Goal: Information Seeking & Learning: Learn about a topic

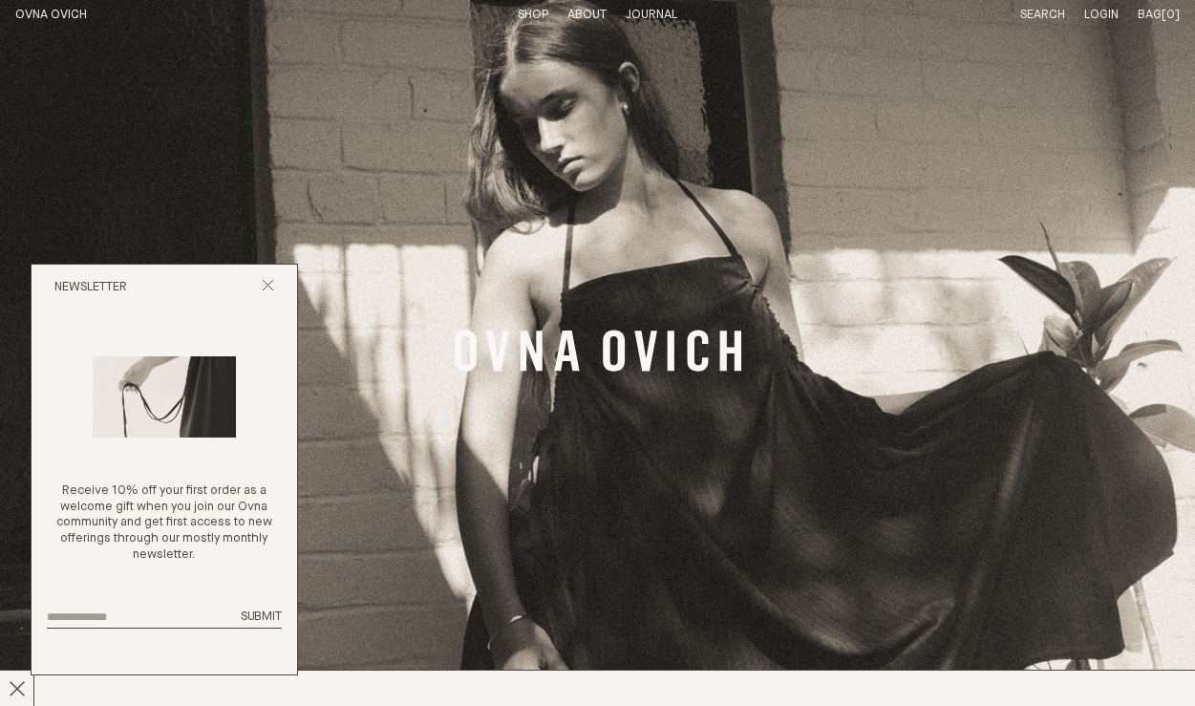
click at [278, 289] on div "Newsletter" at bounding box center [165, 288] width 266 height 46
click at [272, 289] on icon "Close popup" at bounding box center [268, 285] width 12 height 12
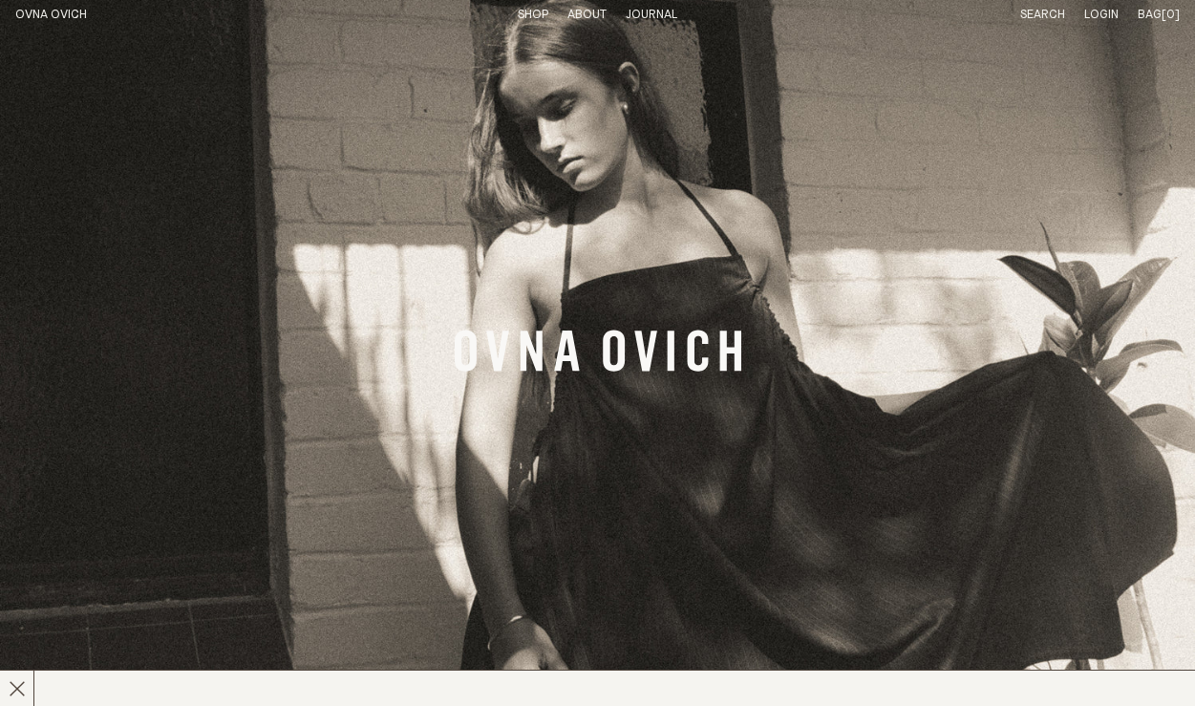
click at [583, 20] on p "About" at bounding box center [587, 16] width 39 height 16
click at [81, 9] on link "OVNA OVICH" at bounding box center [51, 15] width 72 height 12
click at [528, 15] on link "Shop" at bounding box center [533, 15] width 31 height 12
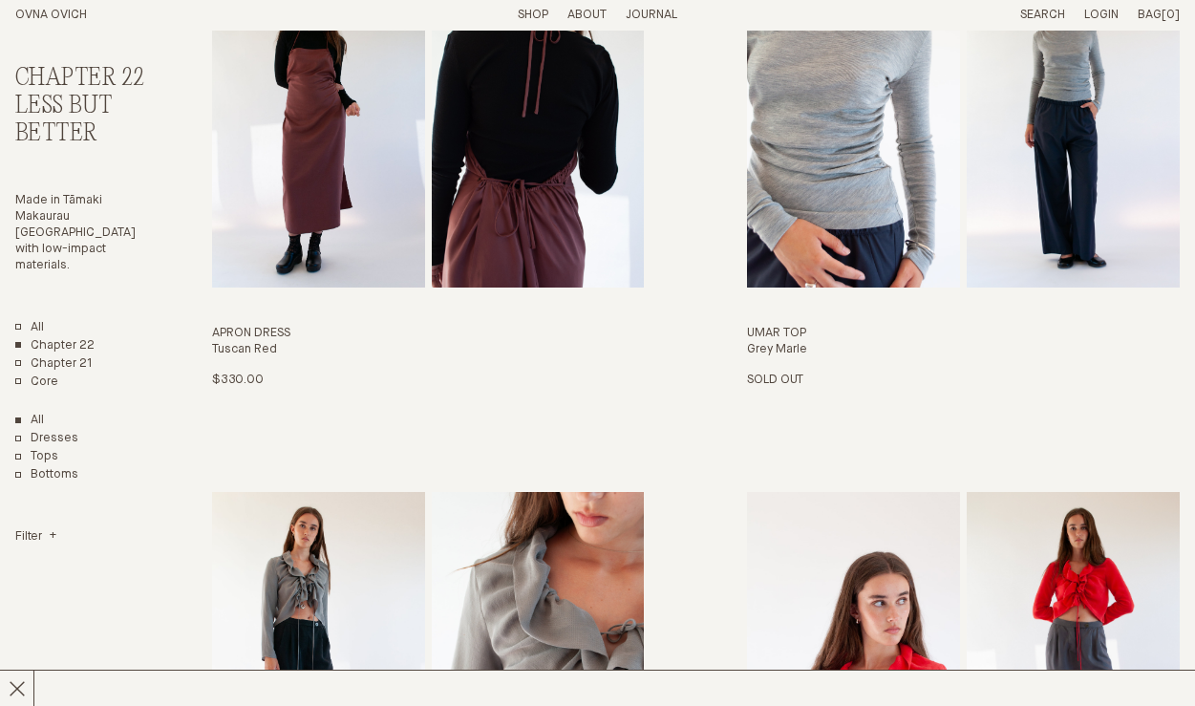
scroll to position [2173, 0]
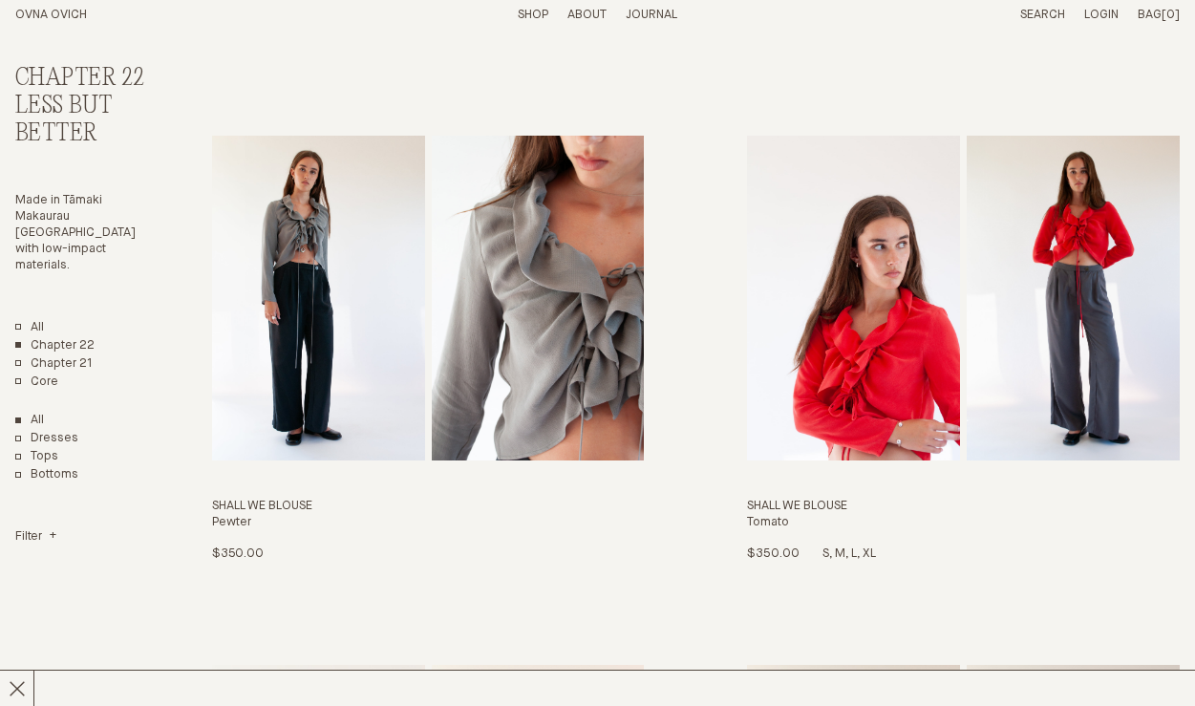
click at [789, 375] on img "Shall We Blouse" at bounding box center [853, 298] width 213 height 324
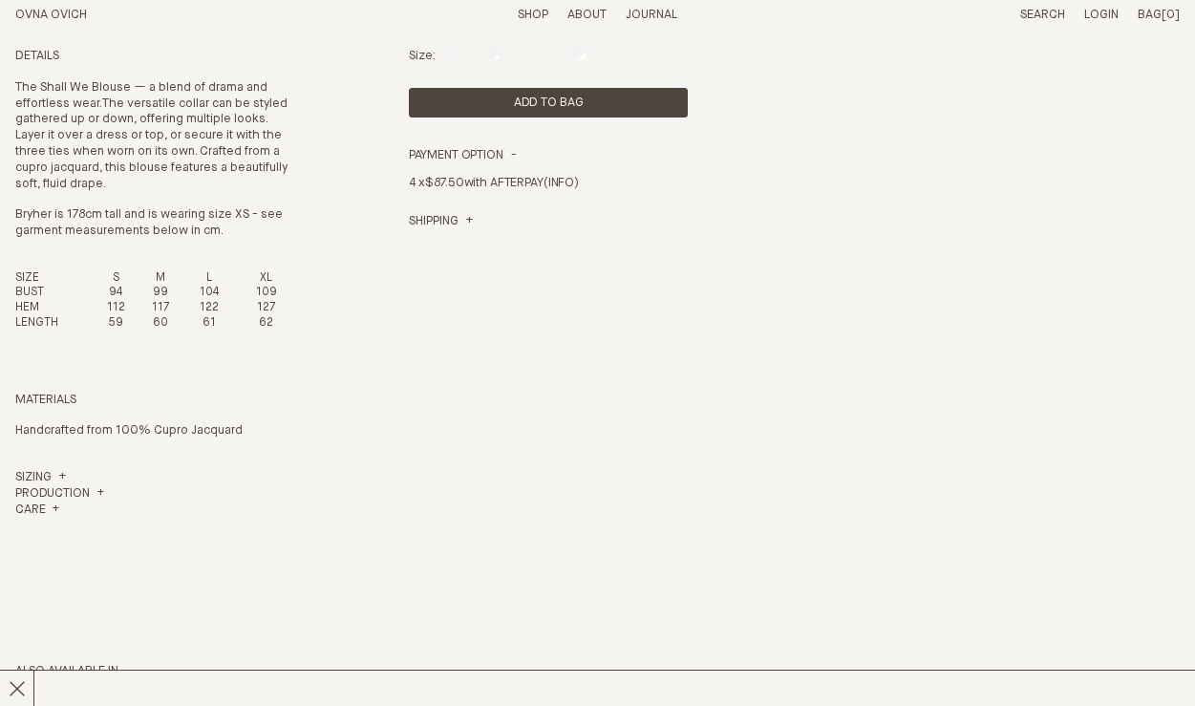
scroll to position [715, 0]
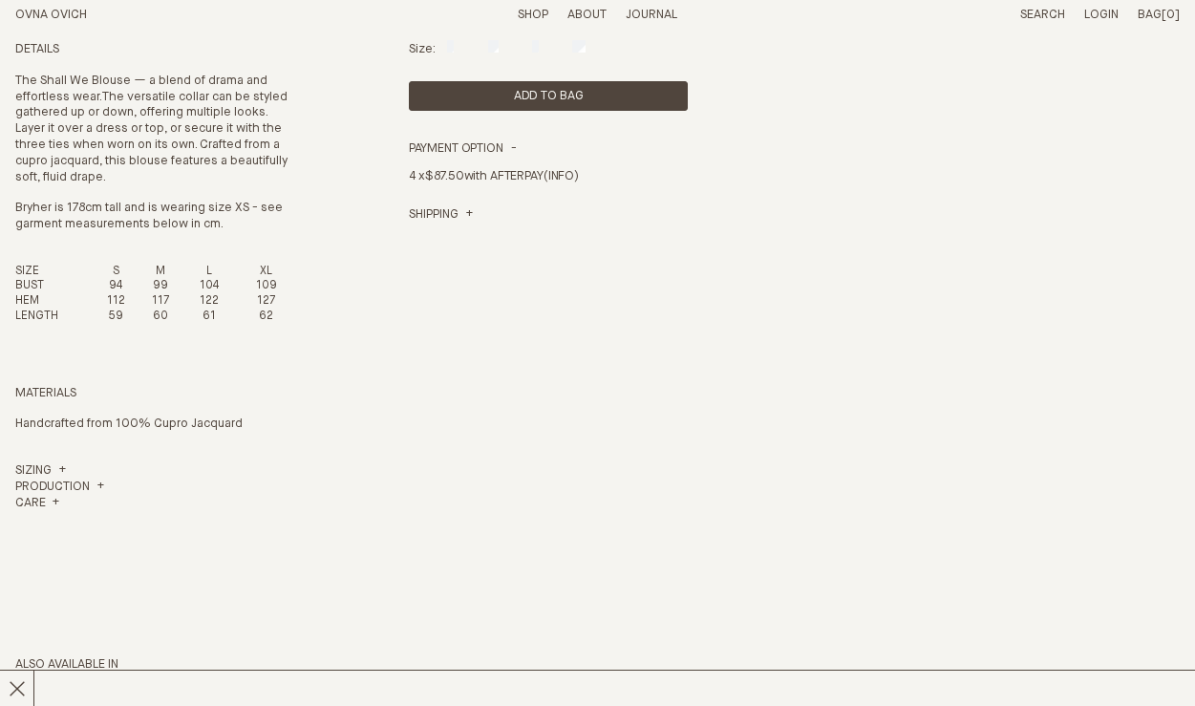
click at [152, 417] on p "Handcrafted from 100% Cupro Jacquard" at bounding box center [155, 425] width 280 height 16
click at [95, 480] on h4 "Production" at bounding box center [59, 488] width 89 height 16
click at [58, 563] on h4 "Care" at bounding box center [37, 571] width 44 height 16
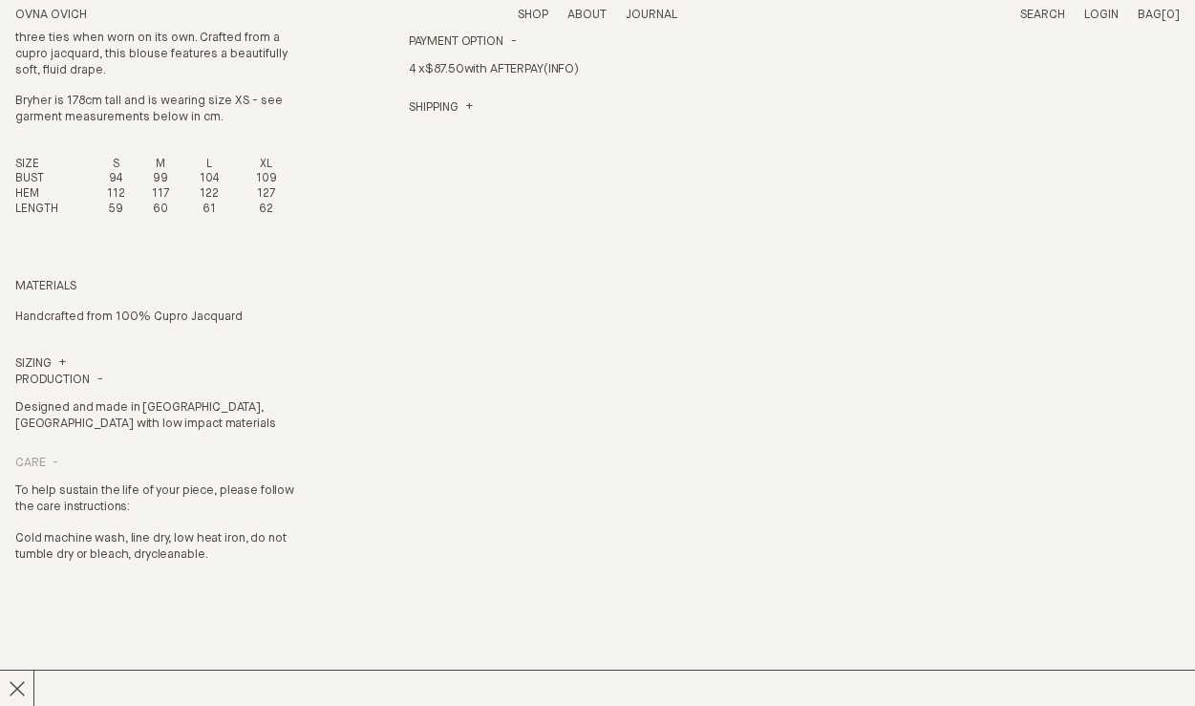
scroll to position [833, 0]
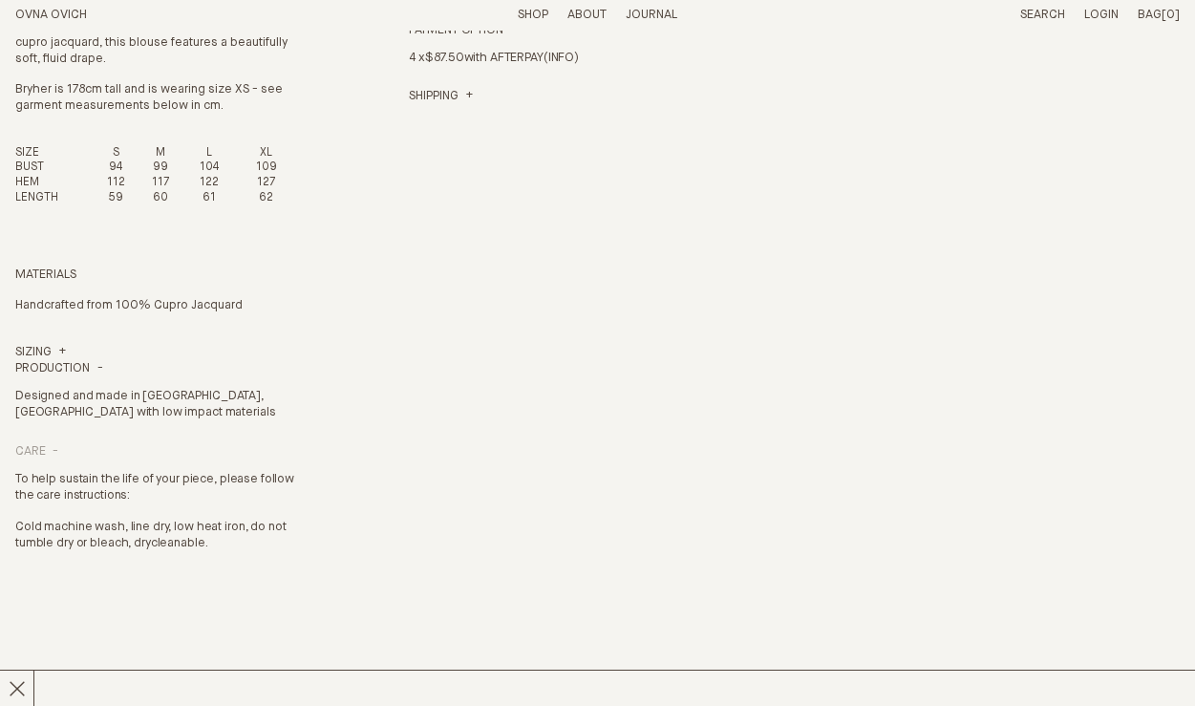
click at [43, 444] on h4 "Care" at bounding box center [36, 452] width 43 height 16
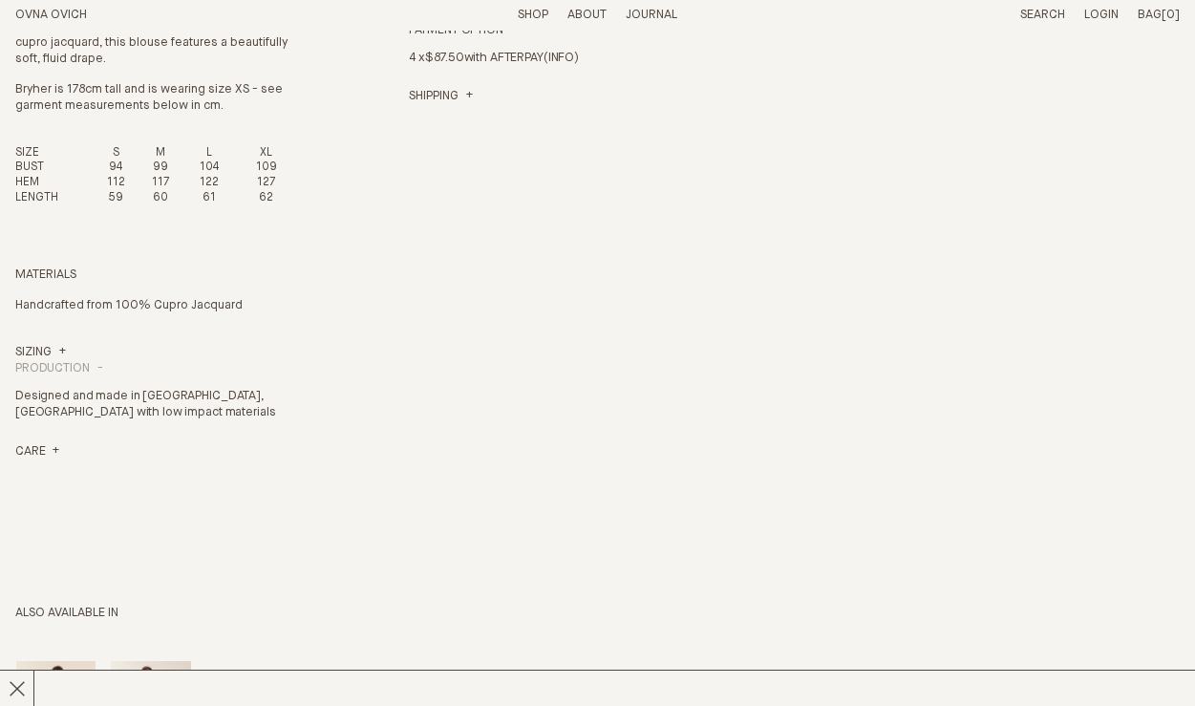
click at [58, 361] on h4 "Production" at bounding box center [59, 369] width 88 height 16
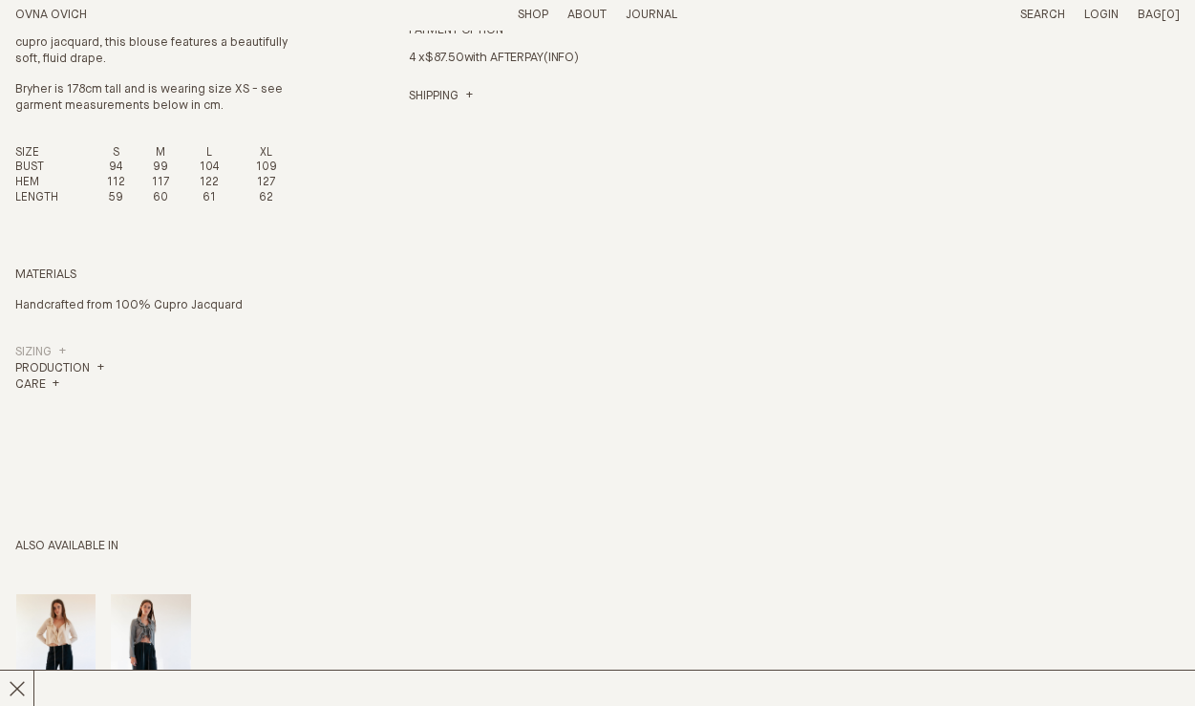
click at [58, 345] on link "Sizing" at bounding box center [40, 353] width 51 height 16
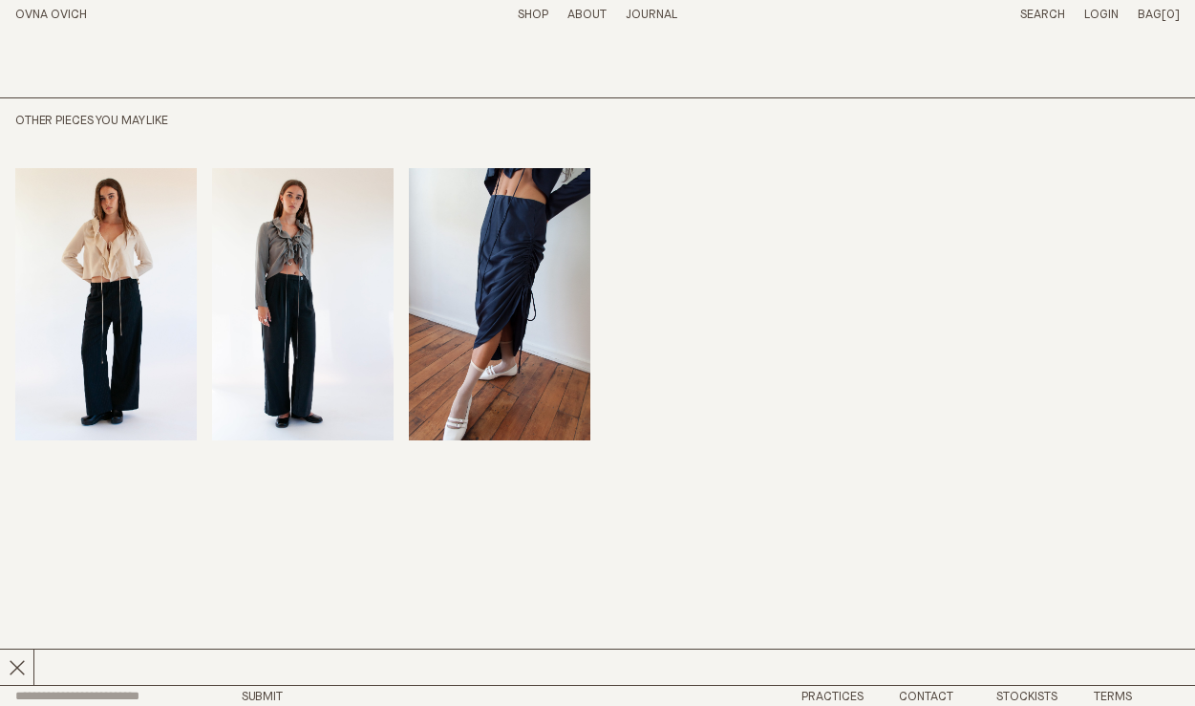
scroll to position [1668, 0]
